Goal: Task Accomplishment & Management: Complete application form

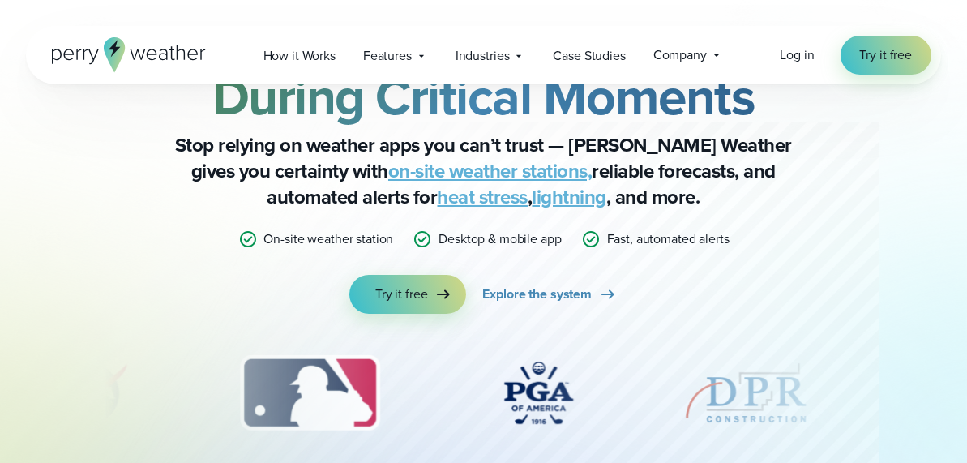
scroll to position [118, 0]
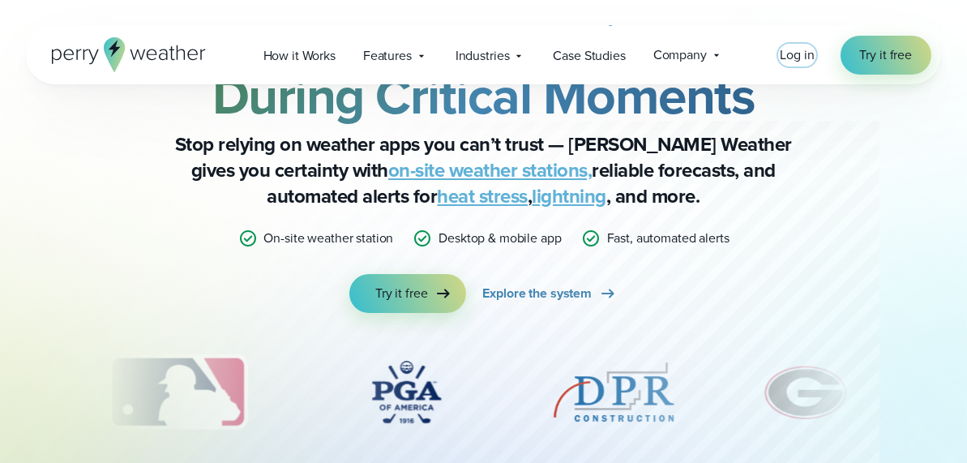
click at [808, 54] on span "Log in" at bounding box center [797, 54] width 34 height 19
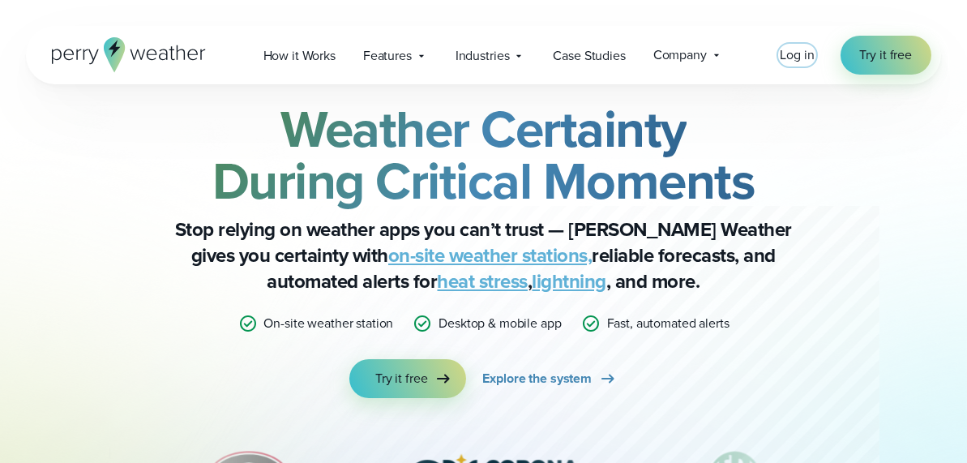
scroll to position [0, 0]
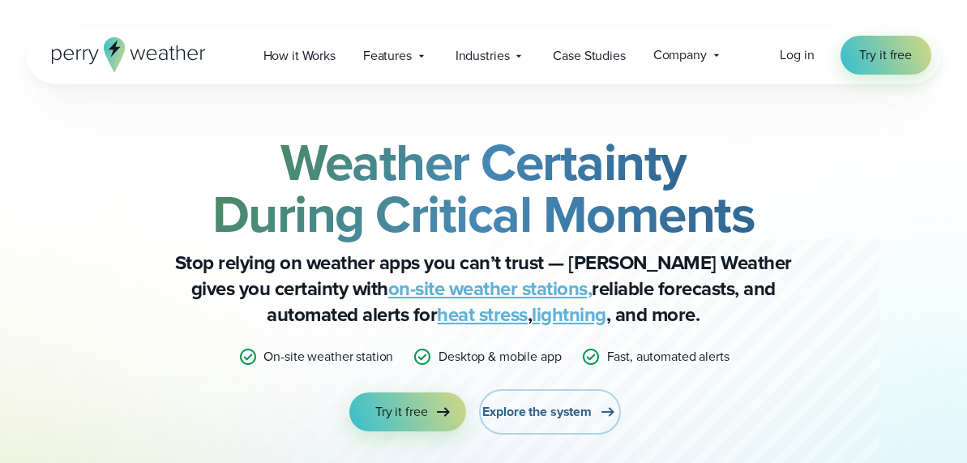
click at [515, 416] on span "Explore the system" at bounding box center [536, 411] width 109 height 19
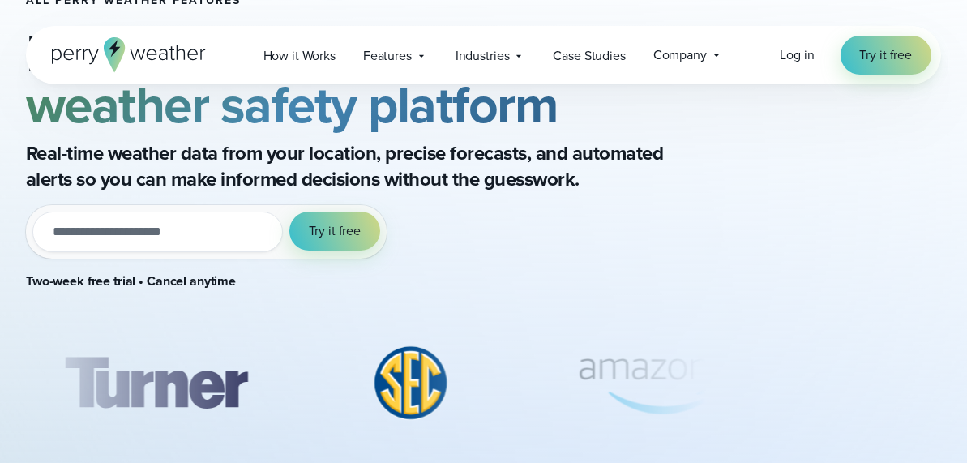
scroll to position [115, 0]
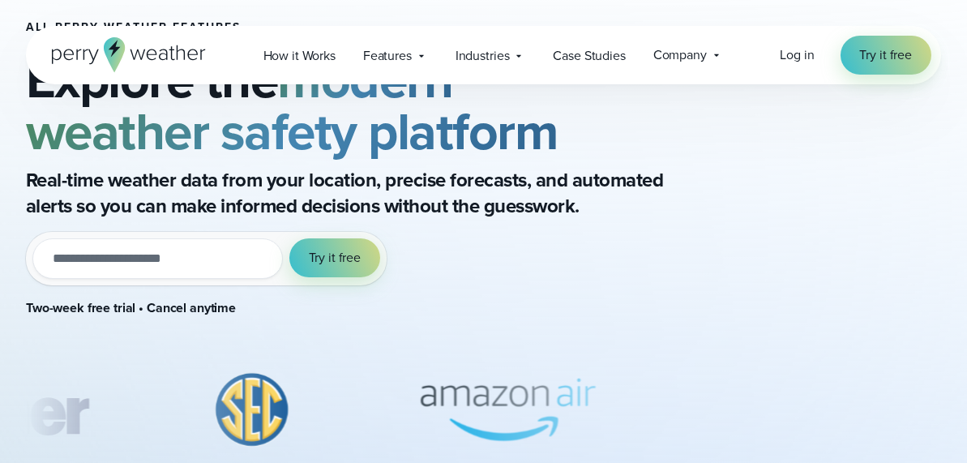
click at [91, 255] on input "email" at bounding box center [157, 258] width 251 height 41
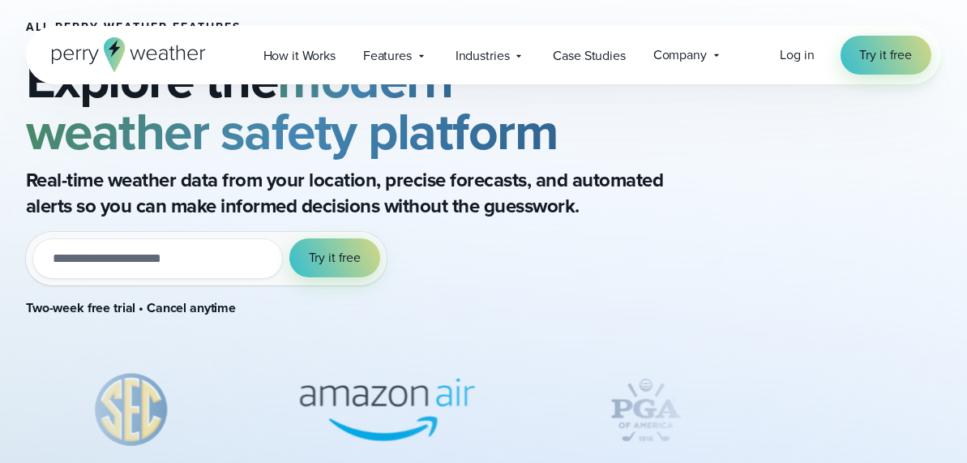
type input "**********"
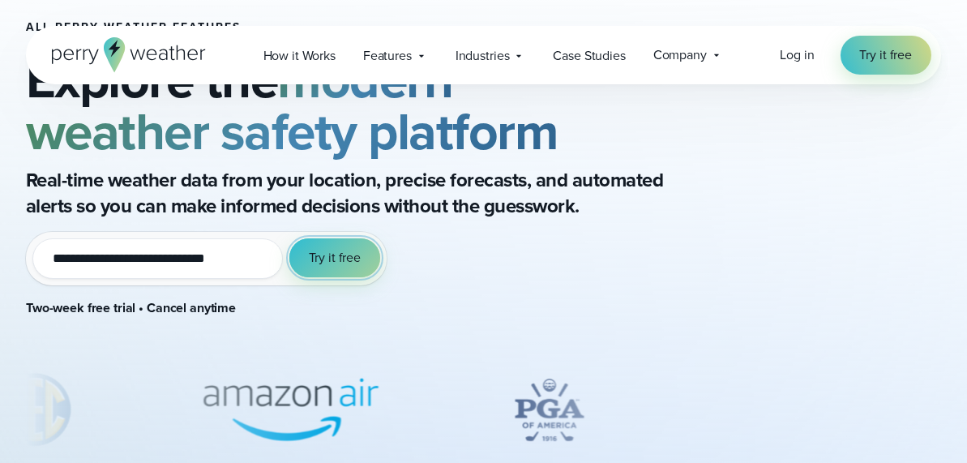
click at [332, 254] on span "Try it free" at bounding box center [335, 257] width 52 height 19
